Goal: Check status: Check status

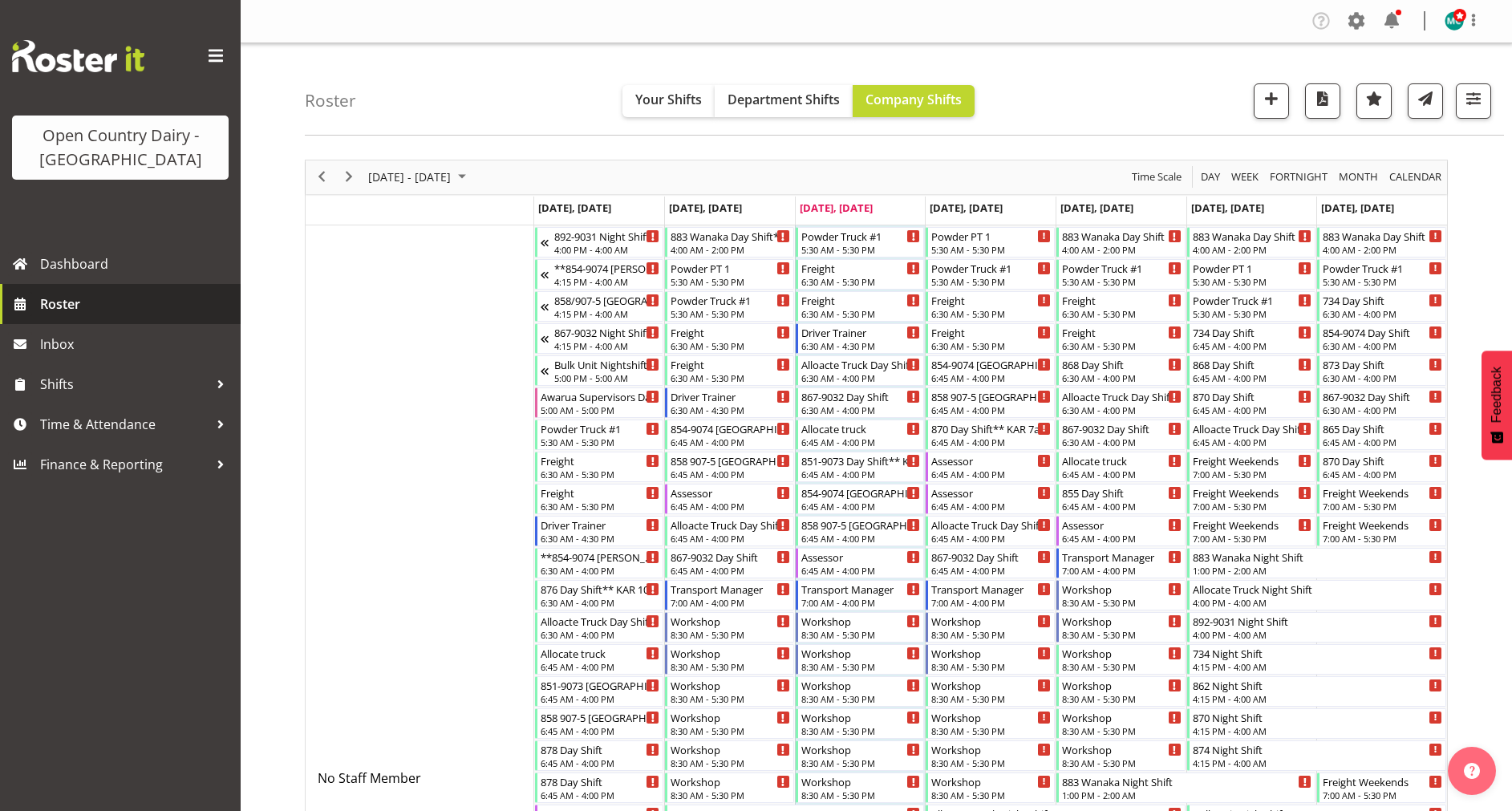
click at [59, 305] on span "Roster" at bounding box center [136, 303] width 193 height 24
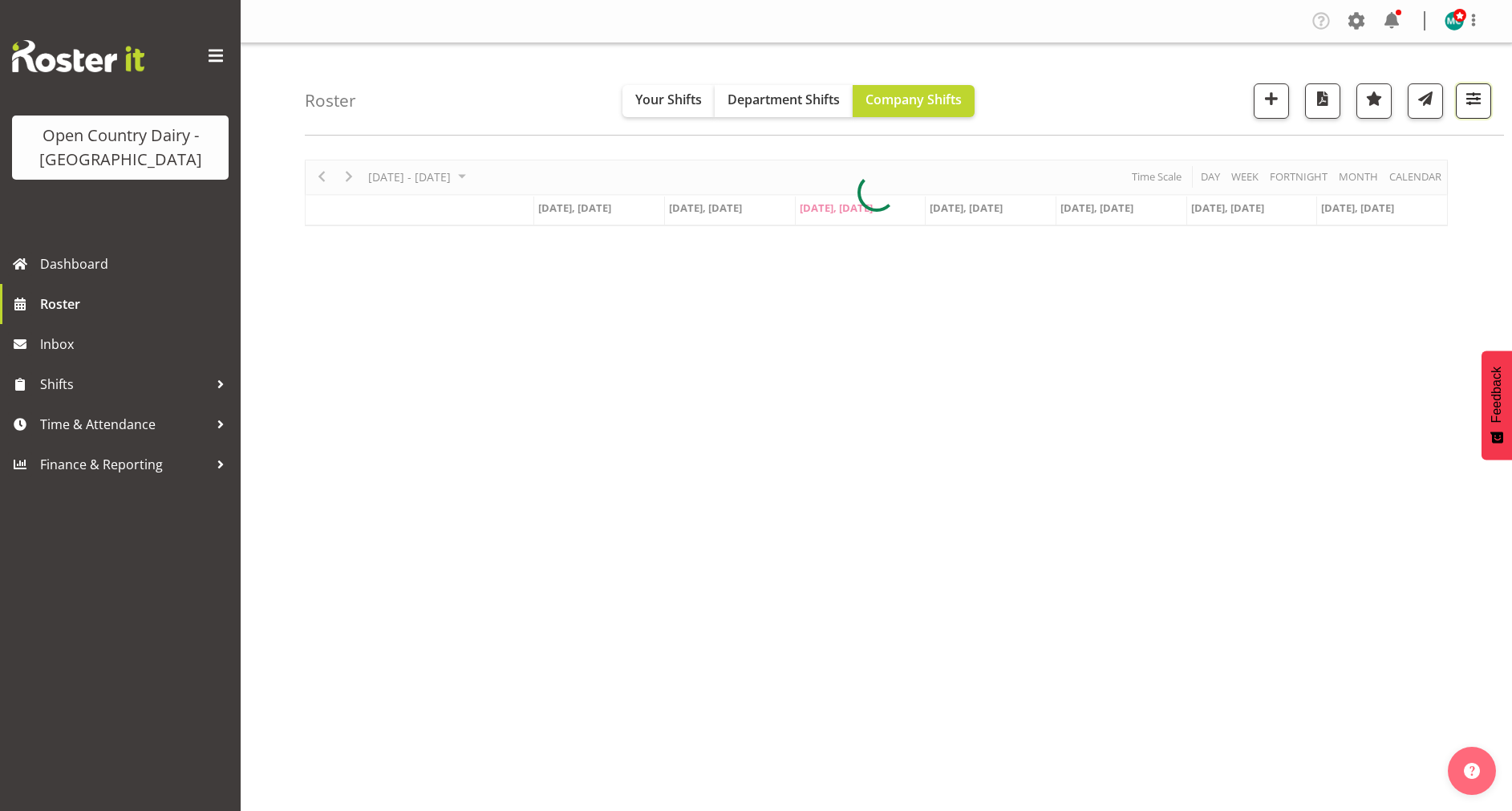
click at [1471, 98] on span "button" at bounding box center [1473, 98] width 21 height 21
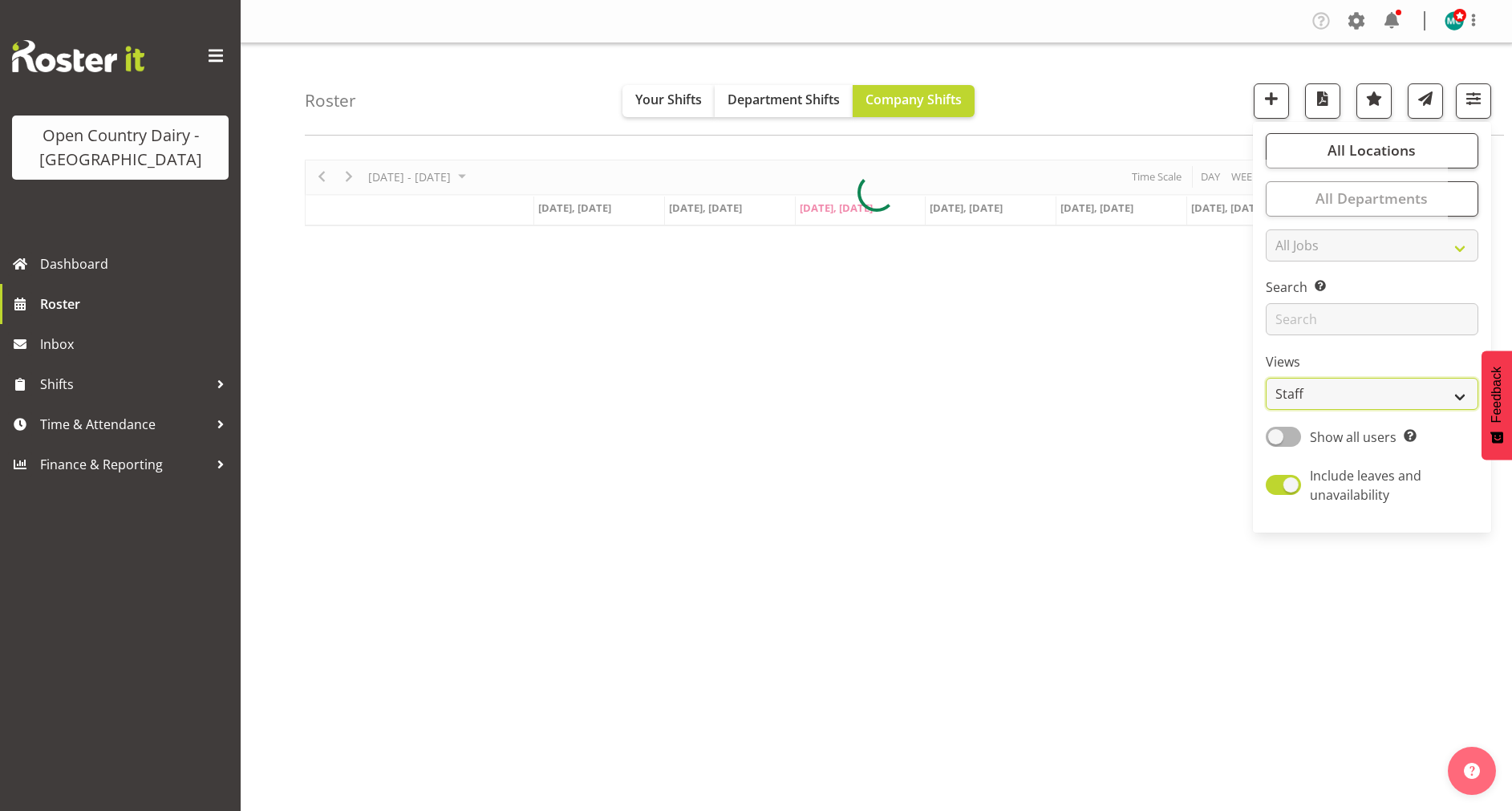
click at [1351, 393] on select "Staff Role Shift - Horizontal Shift - Vertical Staff - Location" at bounding box center [1372, 394] width 212 height 32
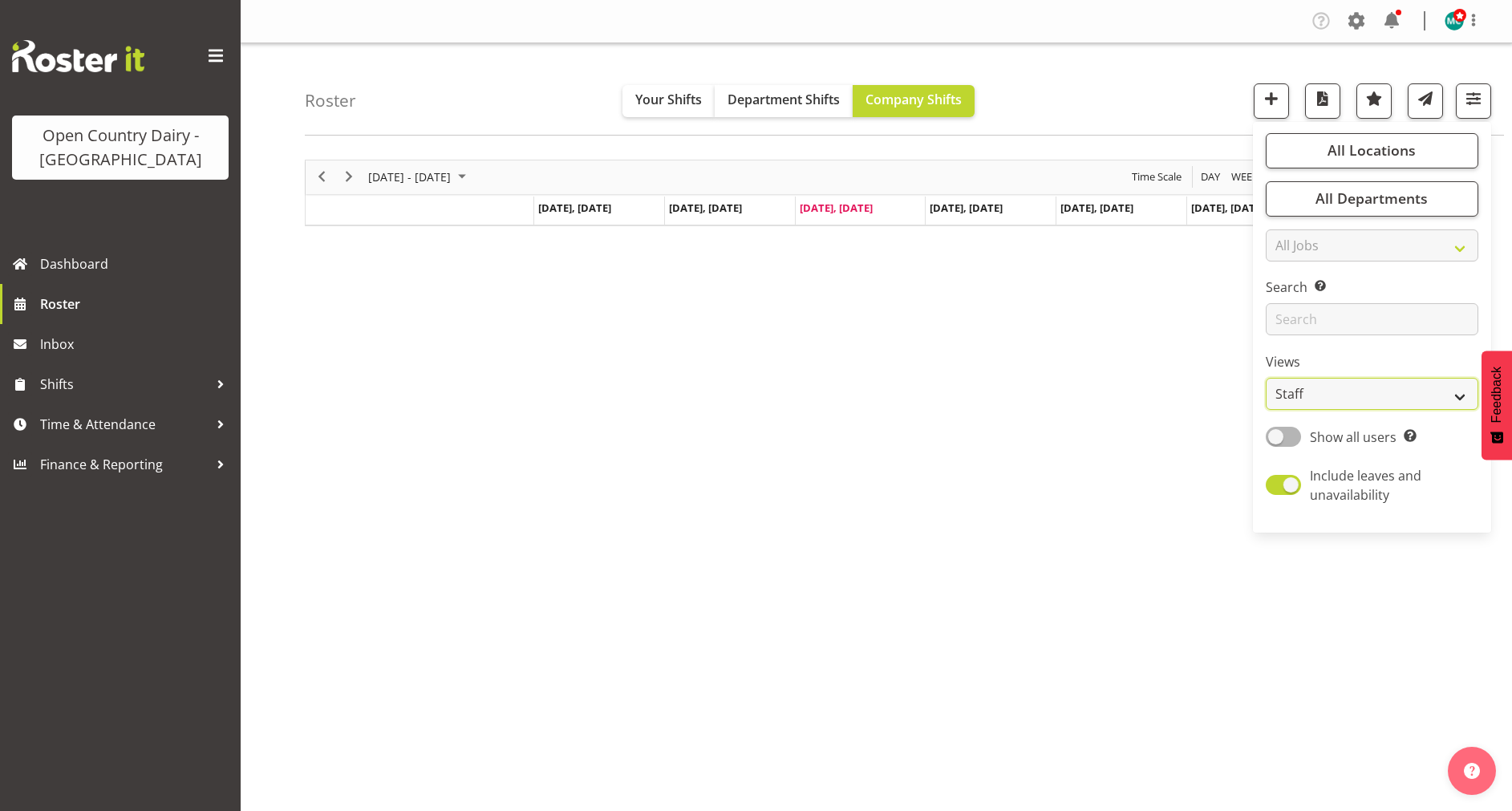
select select "shiftH"
click at [1267, 378] on select "Staff Role Shift - Horizontal Shift - Vertical Staff - Location" at bounding box center [1372, 394] width 212 height 32
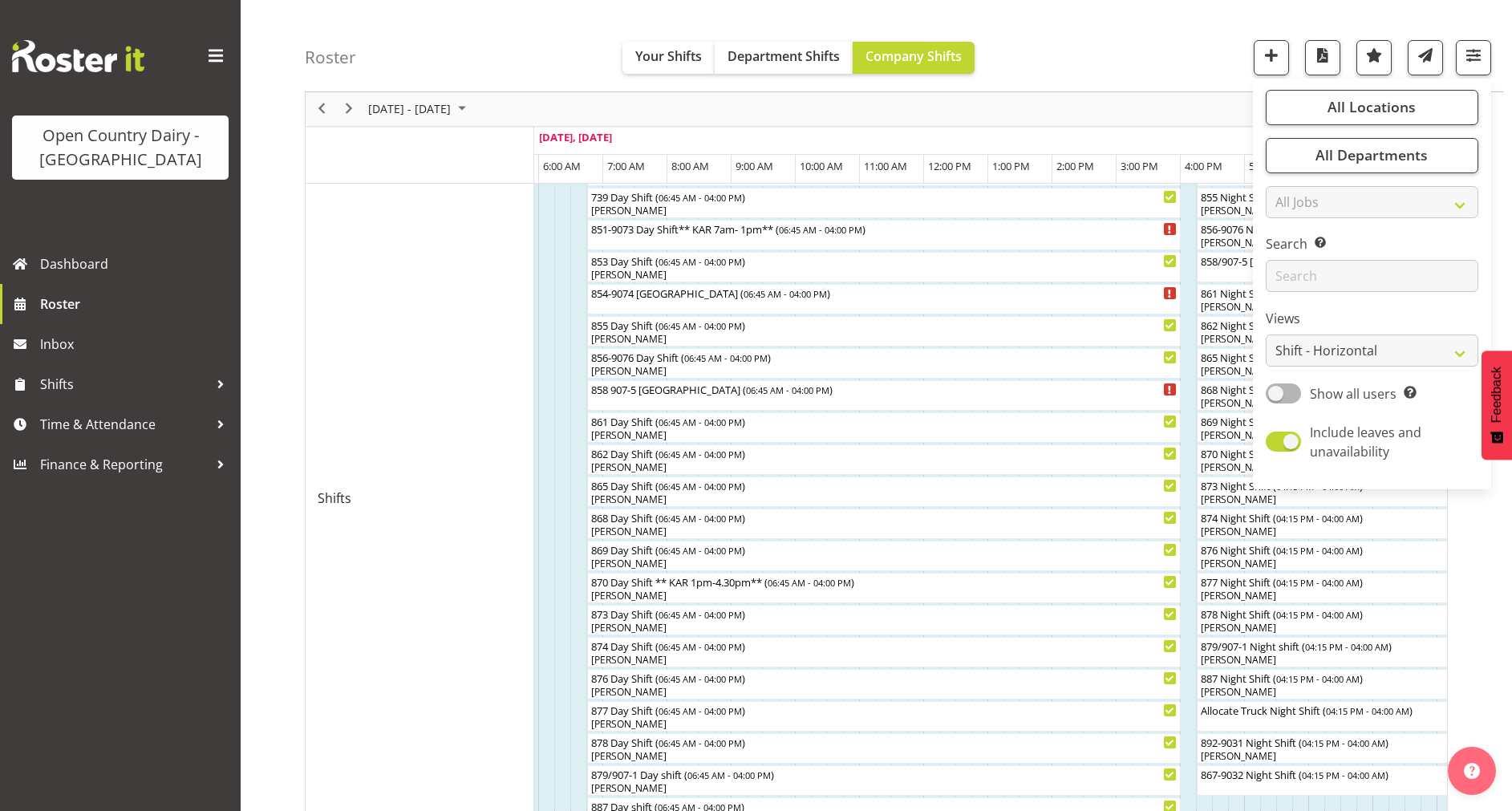
scroll to position [598, 0]
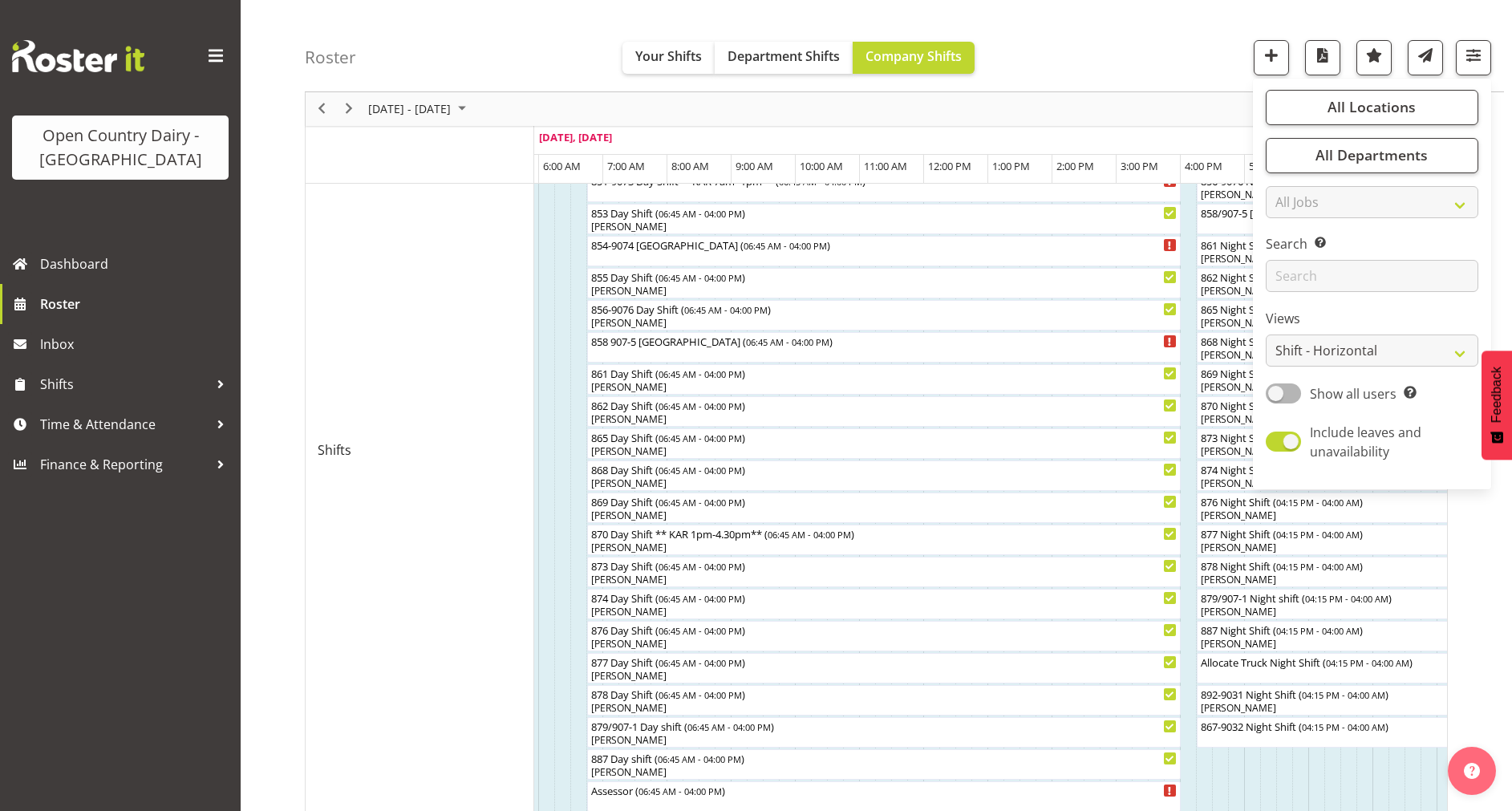
click at [1140, 44] on div "Roster Your Shifts Department Shifts Company Shifts All Locations Clear Awarua …" at bounding box center [905, 46] width 1199 height 92
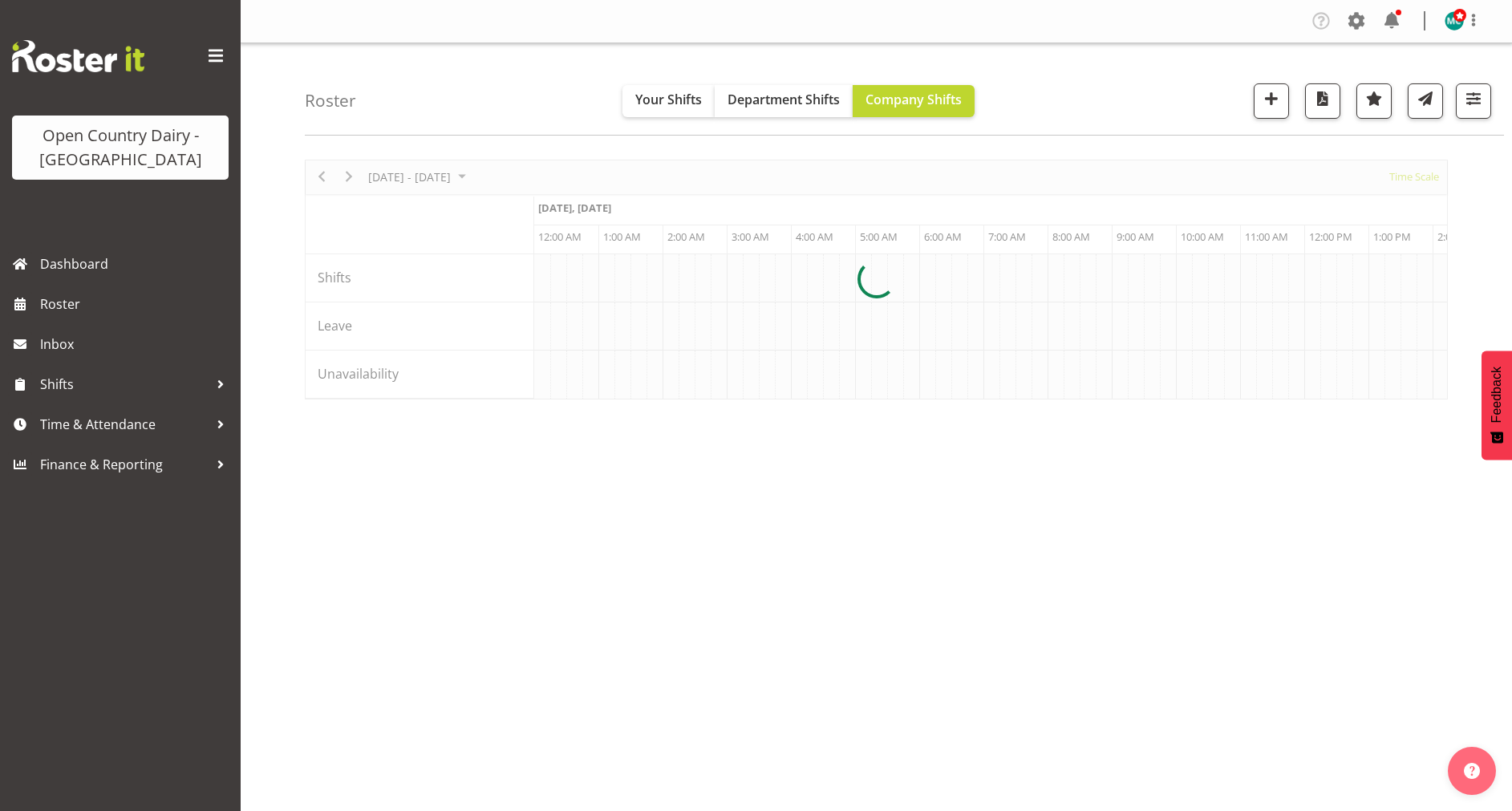
scroll to position [0, 3080]
